Goal: Information Seeking & Learning: Learn about a topic

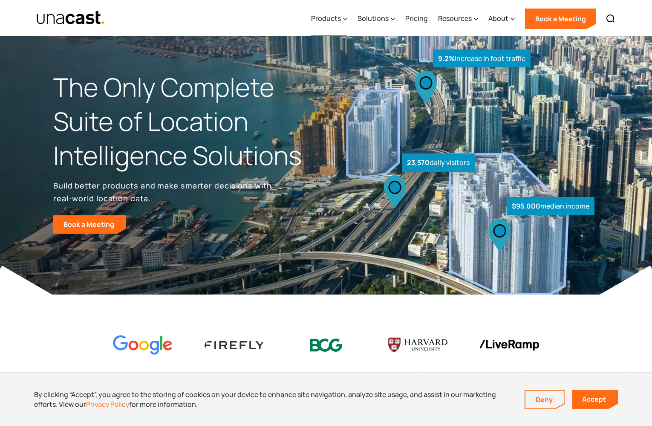
click at [332, 20] on div "Products" at bounding box center [326, 18] width 30 height 10
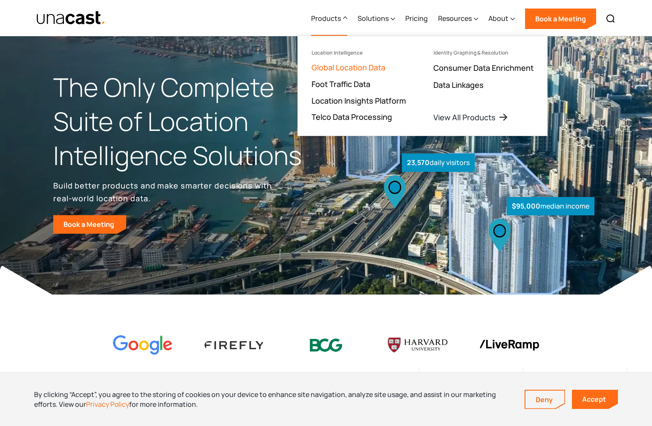
click at [325, 65] on link "Global Location Data" at bounding box center [349, 67] width 74 height 10
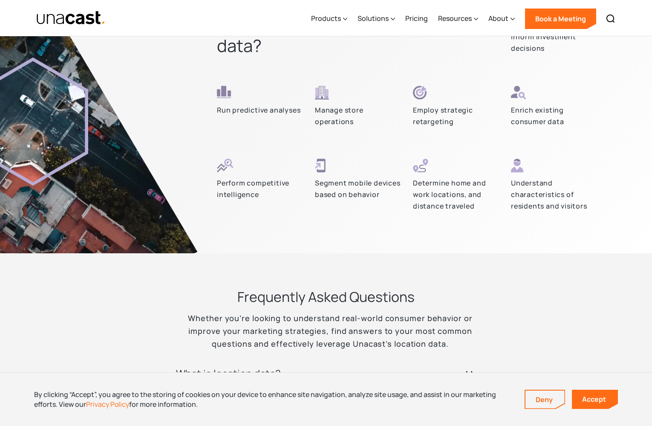
scroll to position [2299, 0]
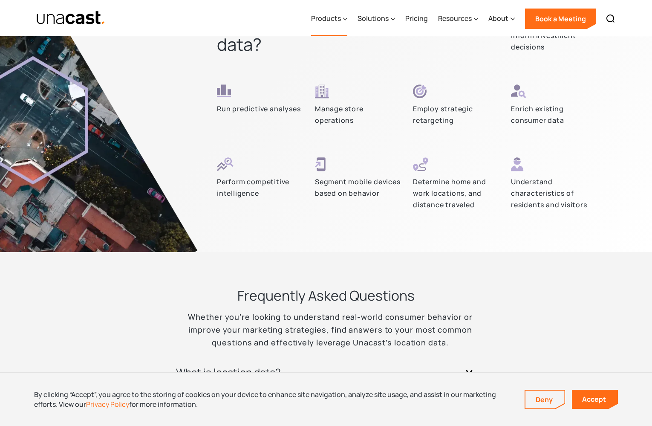
click at [336, 21] on div "Products" at bounding box center [326, 18] width 30 height 10
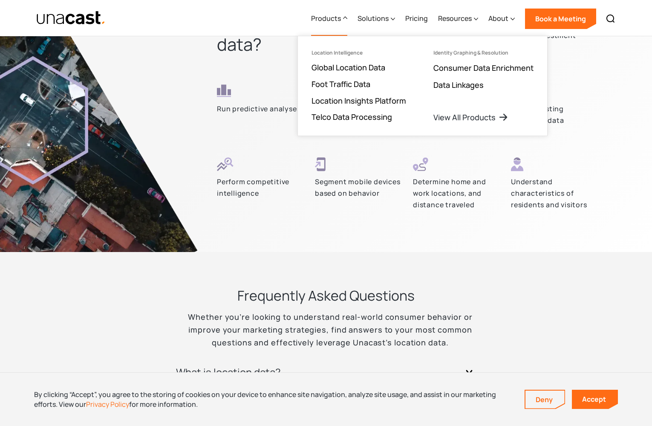
click at [333, 62] on ul "Location Intelligence Global Location Data Foot Traffic Data Location Insights …" at bounding box center [359, 85] width 122 height 99
click at [332, 66] on link "Global Location Data" at bounding box center [349, 67] width 74 height 10
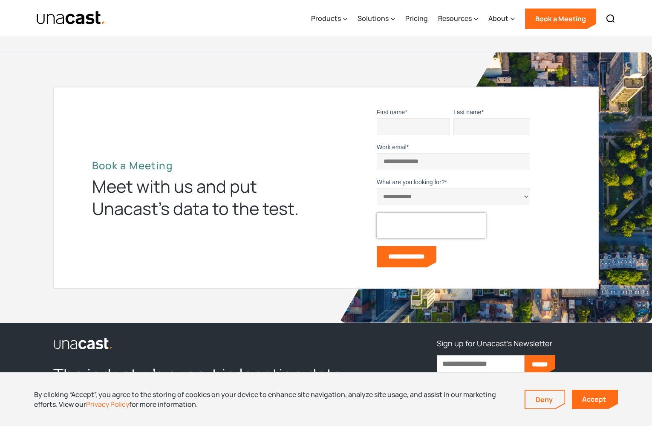
scroll to position [2778, 0]
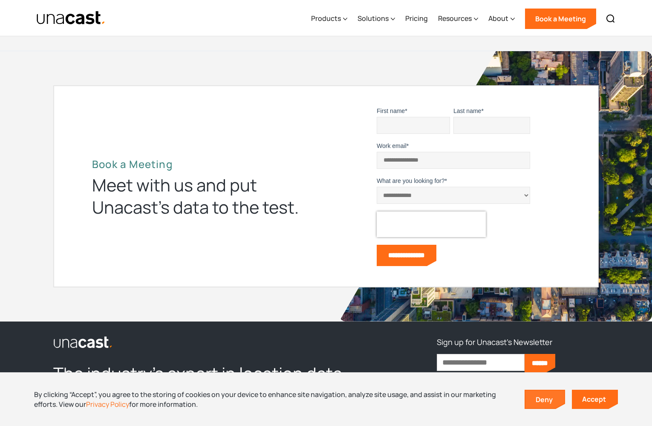
click at [535, 396] on link "Deny" at bounding box center [545, 400] width 39 height 18
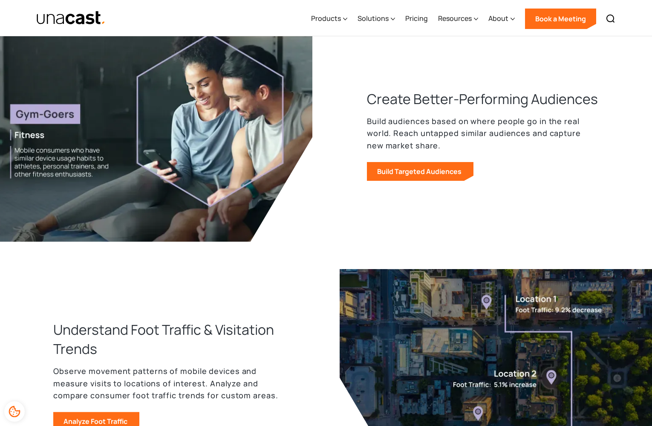
scroll to position [380, 0]
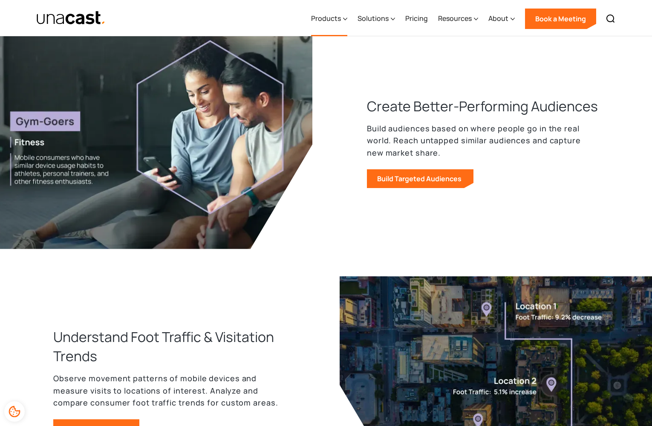
click at [337, 20] on div "Products" at bounding box center [326, 18] width 30 height 10
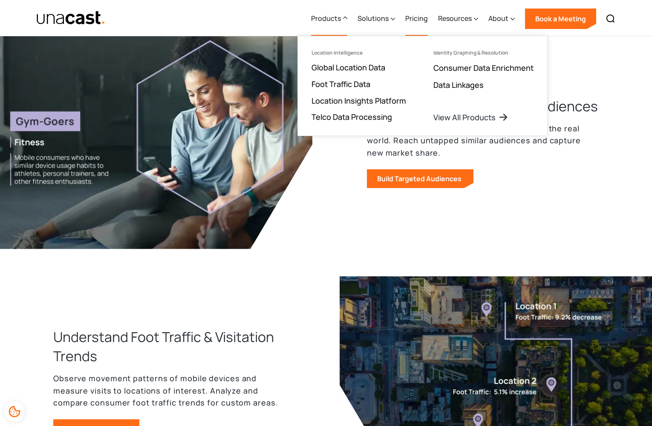
click at [415, 22] on link "Pricing" at bounding box center [417, 18] width 23 height 35
